Goal: Find contact information: Find contact information

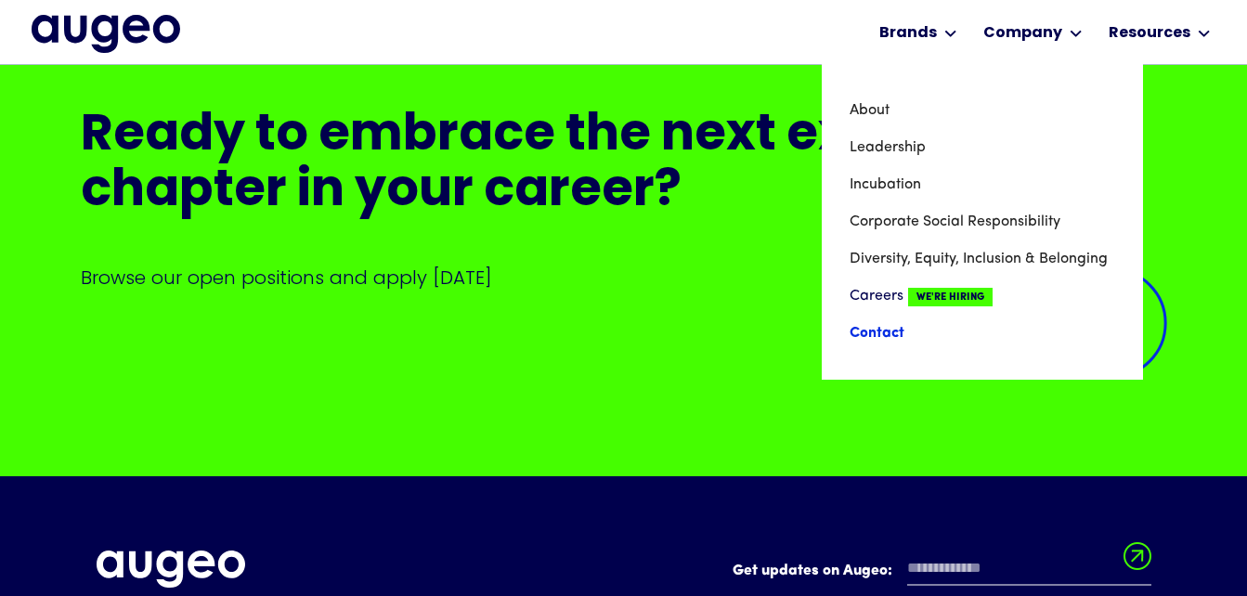
click at [868, 327] on link "Contact" at bounding box center [981, 333] width 265 height 37
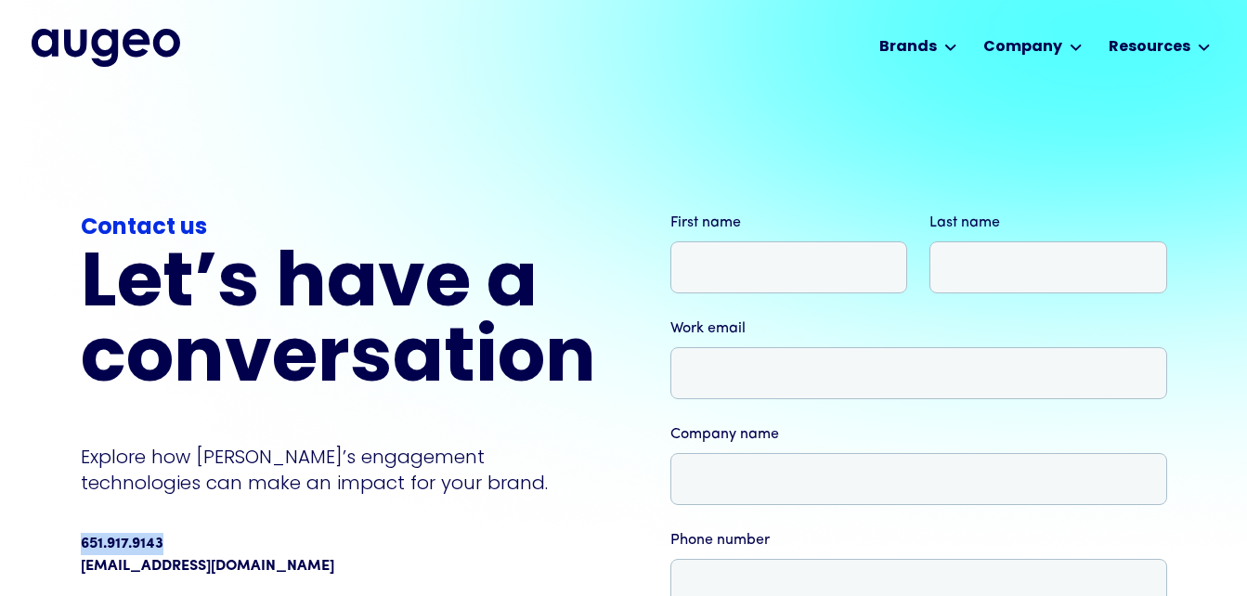
drag, startPoint x: 171, startPoint y: 549, endPoint x: 76, endPoint y: 544, distance: 94.8
click at [76, 544] on div "Contact us Let’s have a conversation Explore how [PERSON_NAME]’s engagement tec…" at bounding box center [623, 568] width 1247 height 950
copy div "651.917.9143"
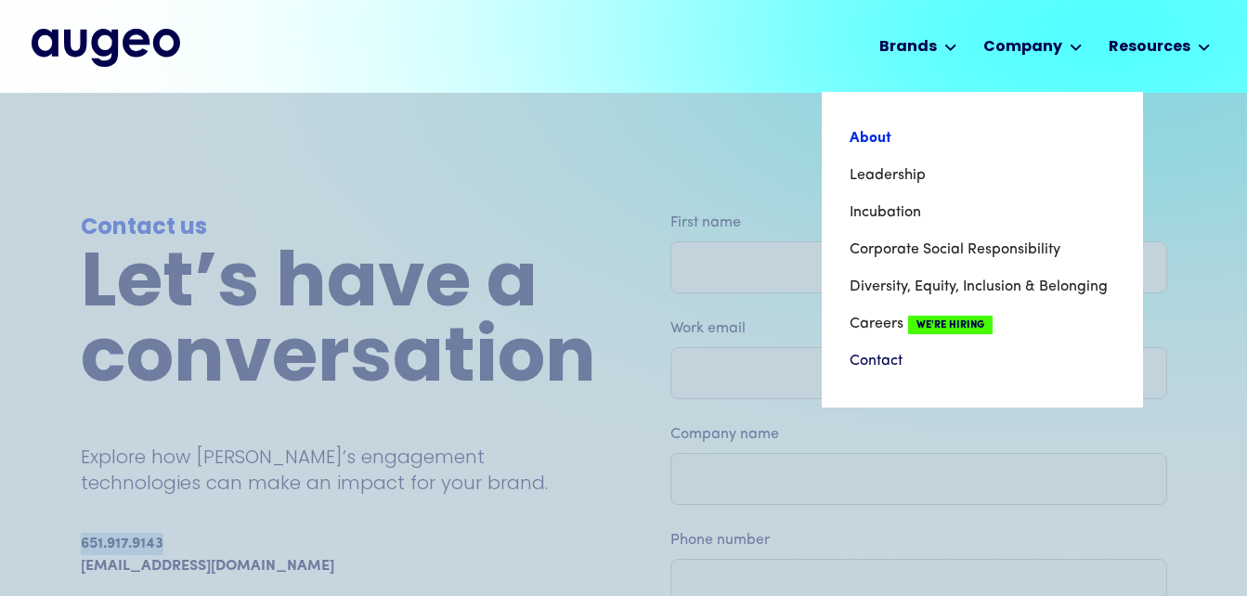
click at [918, 136] on link "About" at bounding box center [981, 138] width 265 height 37
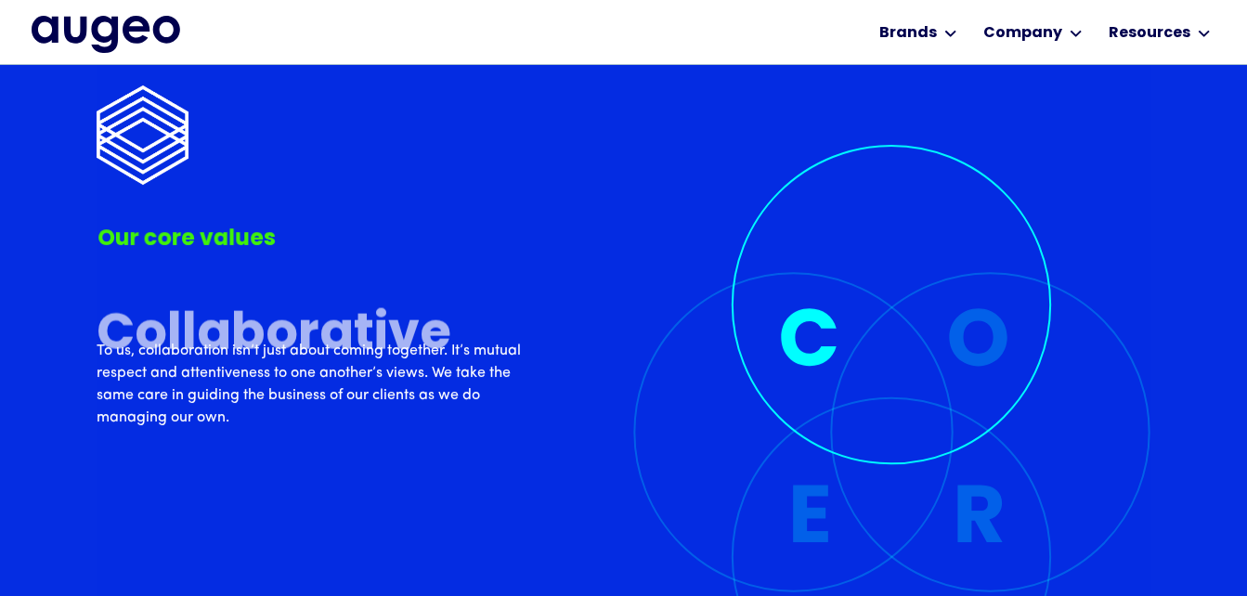
scroll to position [4090, 0]
